Goal: Entertainment & Leisure: Consume media (video, audio)

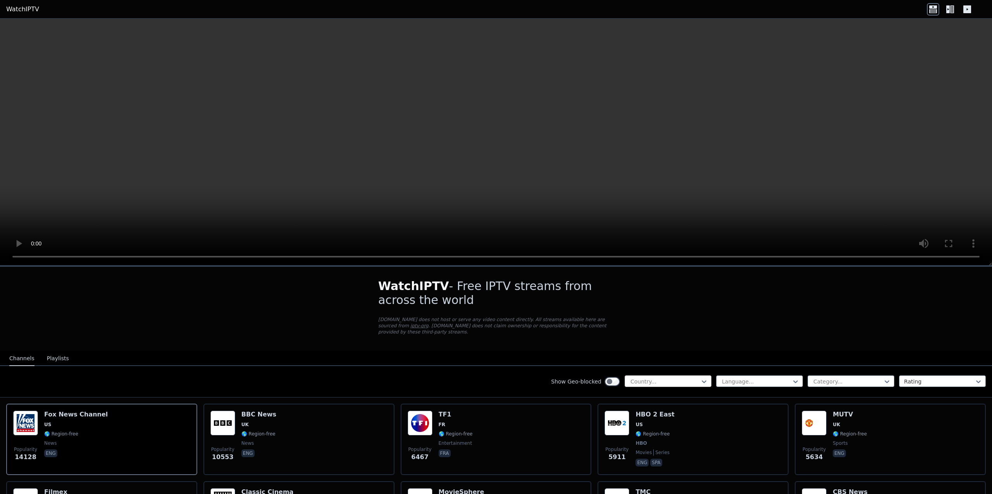
click at [654, 378] on div at bounding box center [665, 382] width 71 height 8
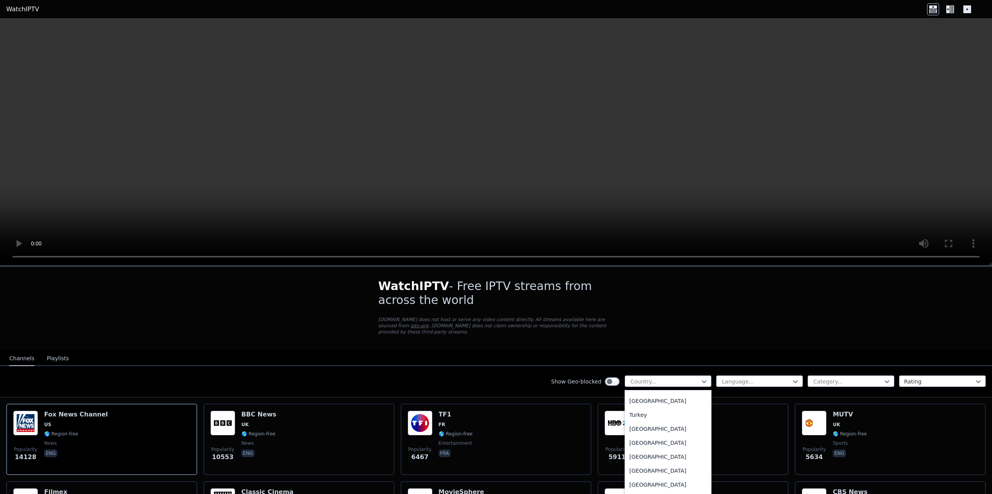
scroll to position [2680, 0]
click at [675, 455] on div "[GEOGRAPHIC_DATA]" at bounding box center [668, 462] width 87 height 14
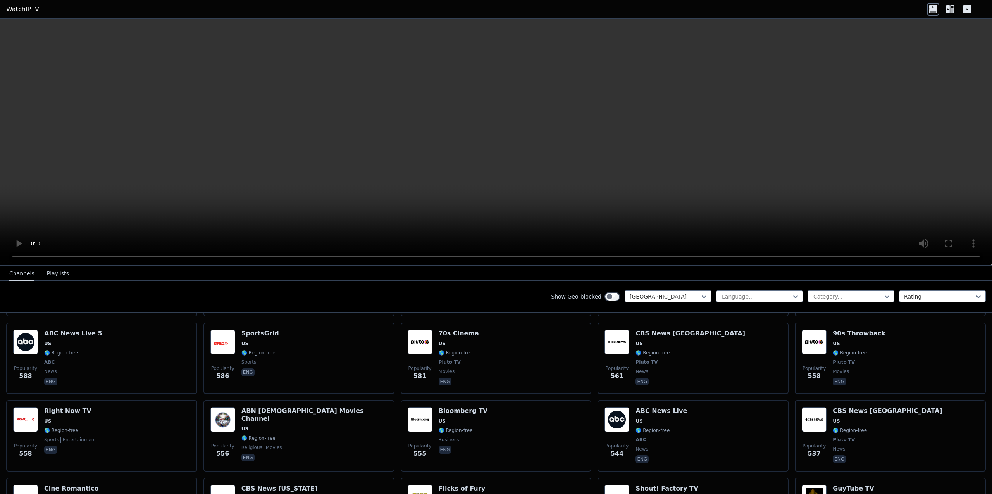
scroll to position [733, 0]
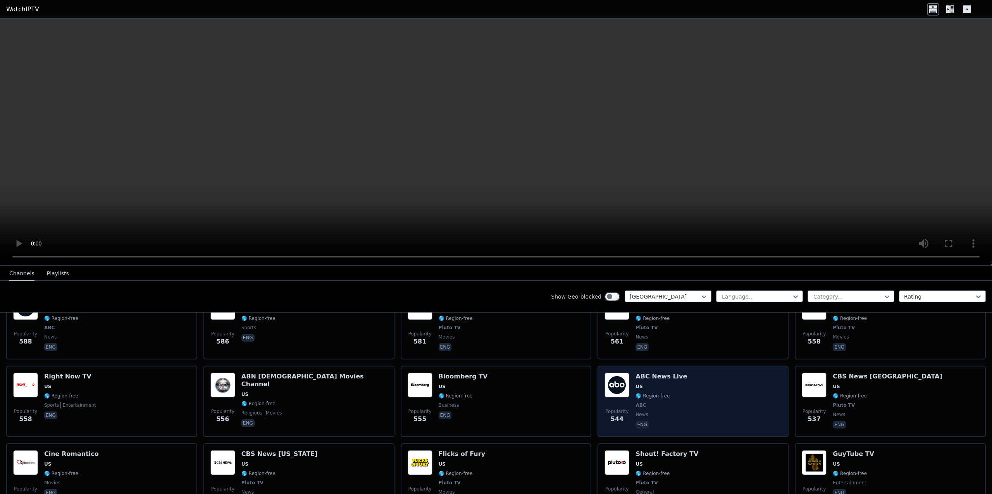
click at [675, 377] on div "Popularity 544 ABC News Live US 🌎 Region-free ABC news eng" at bounding box center [693, 401] width 177 height 57
